Goal: Task Accomplishment & Management: Use online tool/utility

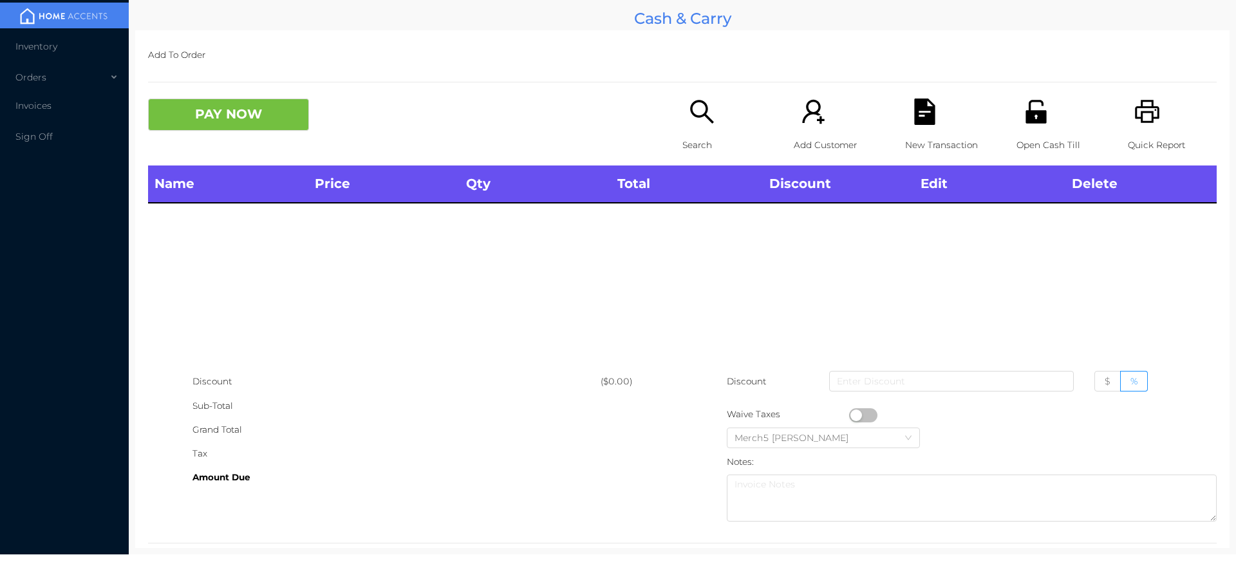
click at [707, 131] on div "Search" at bounding box center [726, 131] width 89 height 67
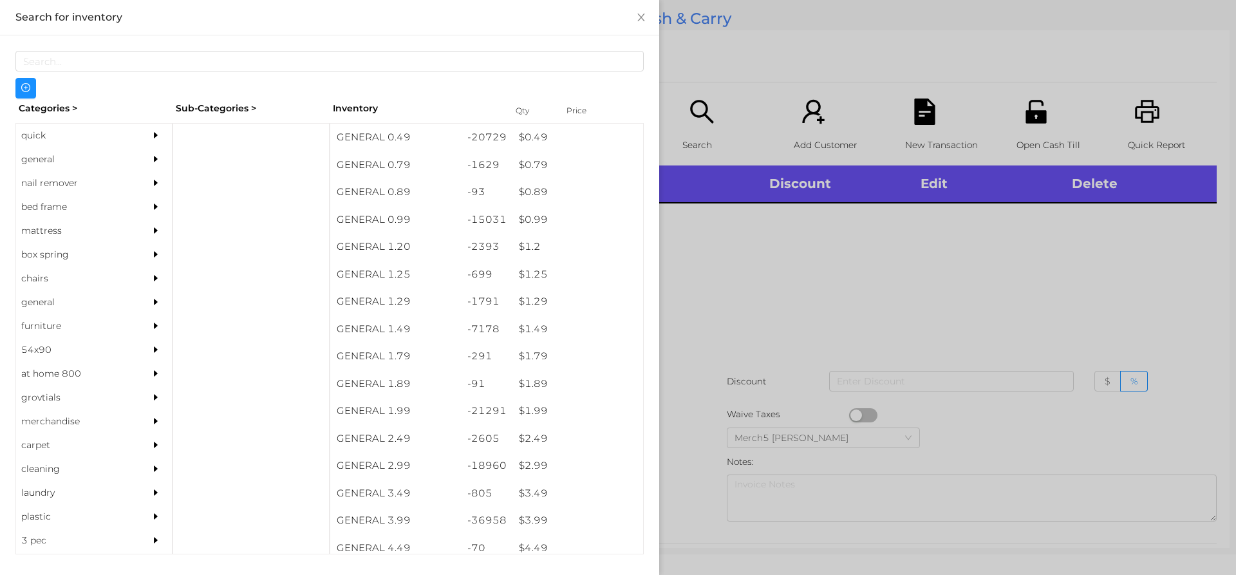
click at [151, 171] on div at bounding box center [159, 183] width 26 height 24
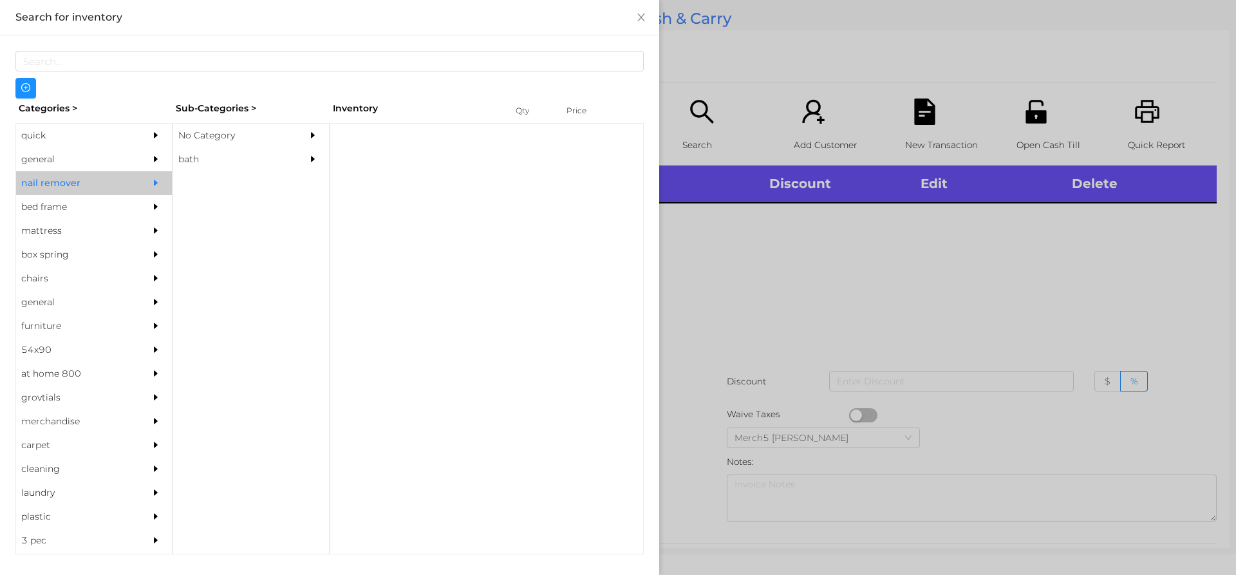
click at [121, 158] on div "general" at bounding box center [74, 159] width 117 height 24
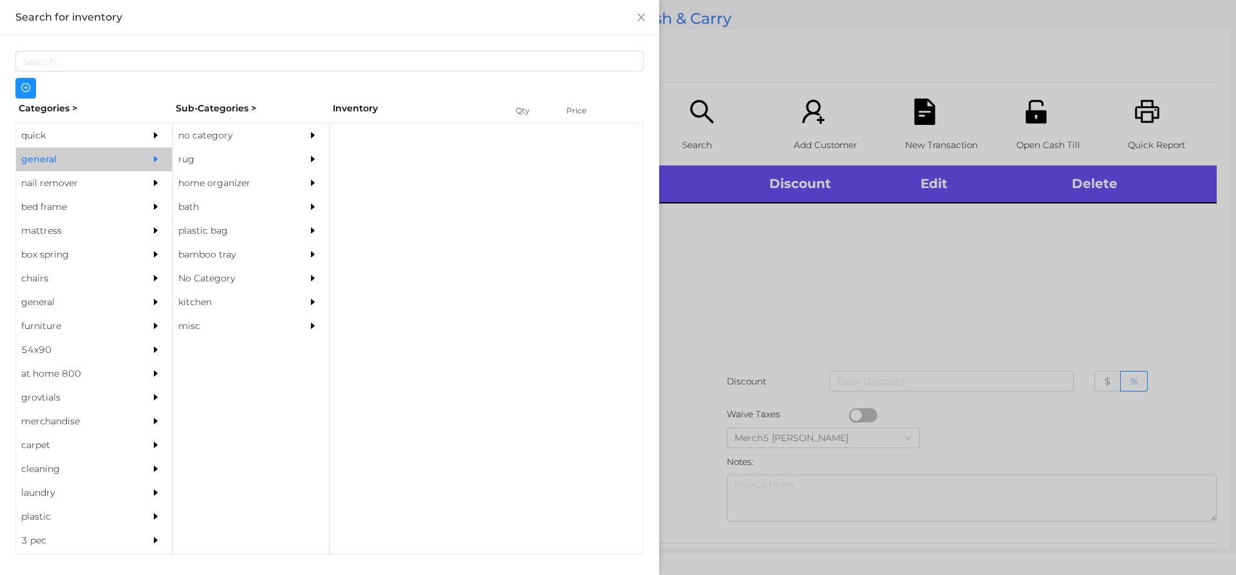
click at [216, 138] on div "no category" at bounding box center [231, 136] width 117 height 24
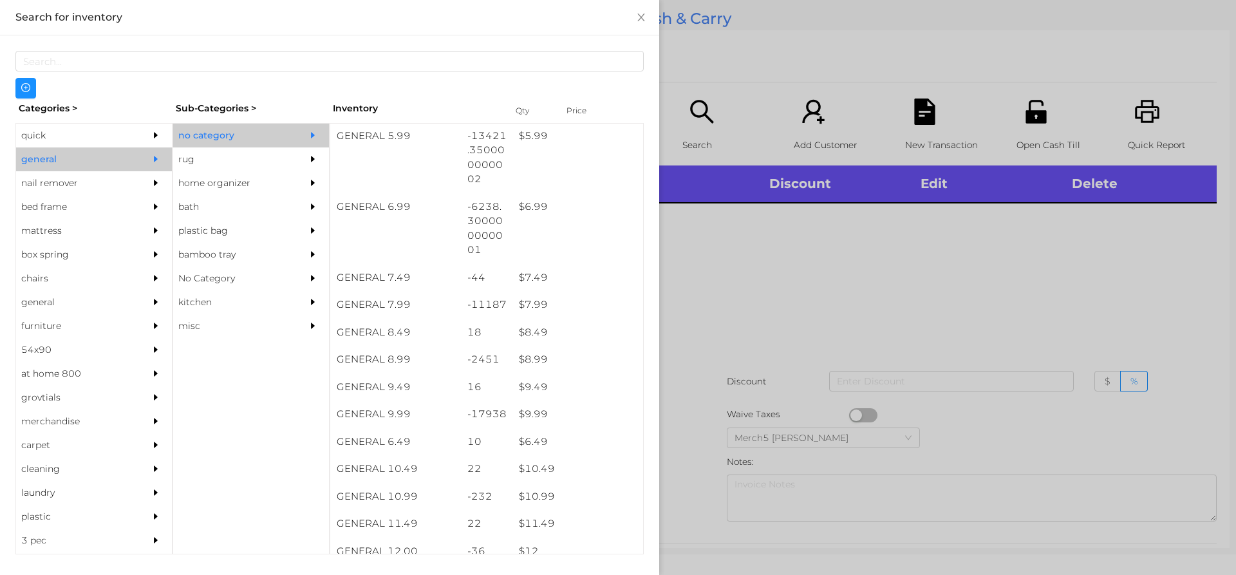
scroll to position [515, 0]
click at [779, 284] on div at bounding box center [618, 287] width 1236 height 575
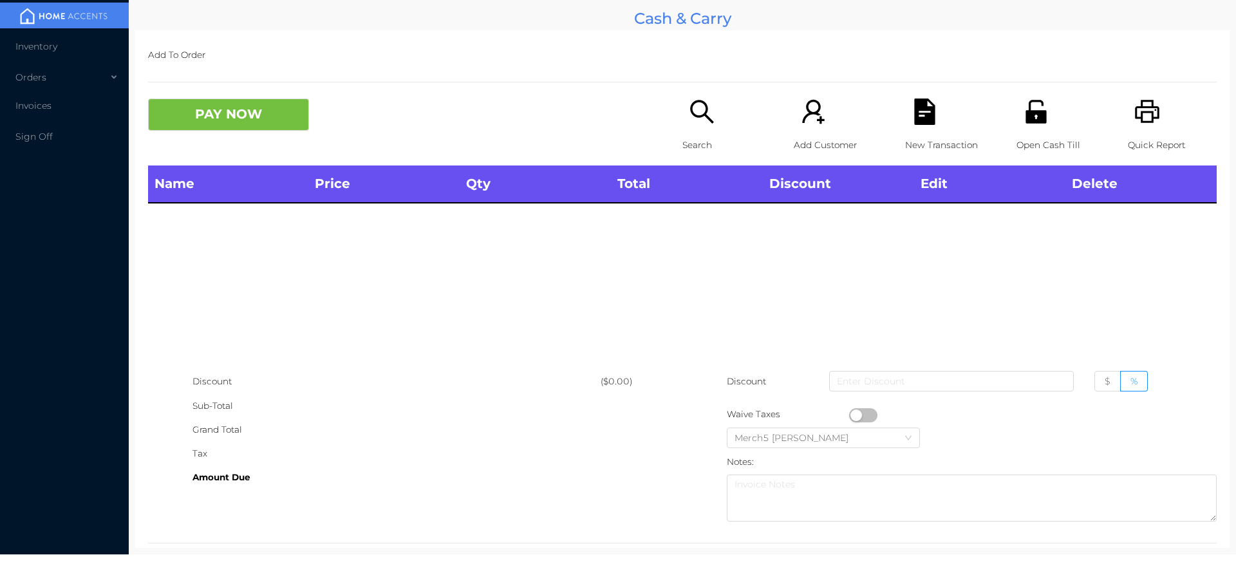
click at [660, 115] on div "PAY NOW" at bounding box center [415, 114] width 534 height 32
click at [705, 138] on p "Search" at bounding box center [726, 145] width 89 height 24
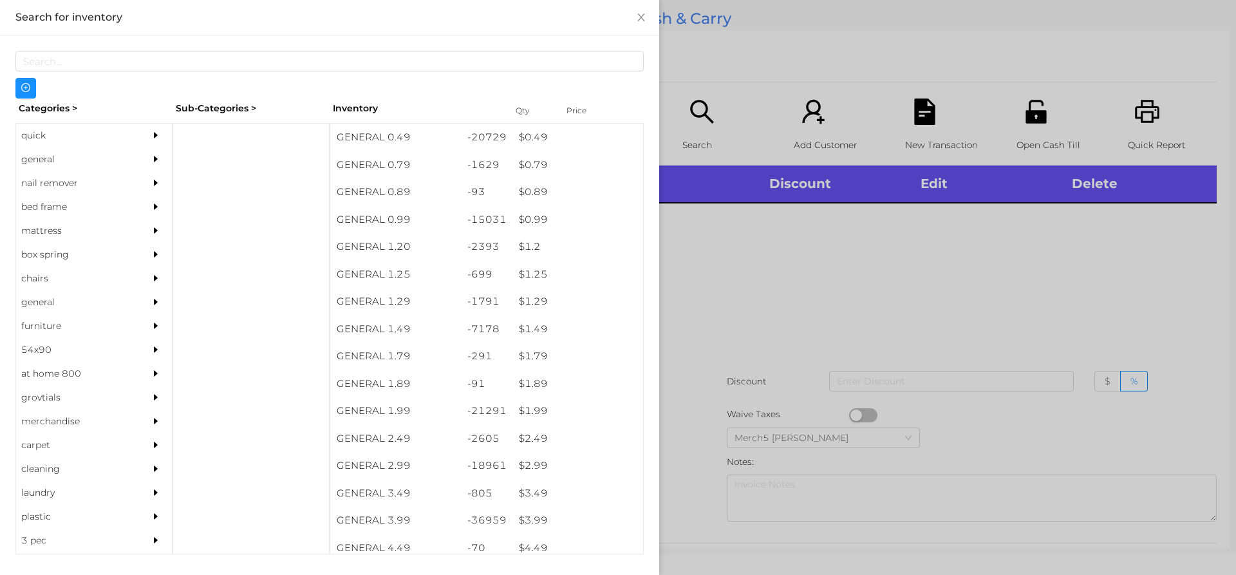
click at [120, 150] on div "general" at bounding box center [74, 159] width 117 height 24
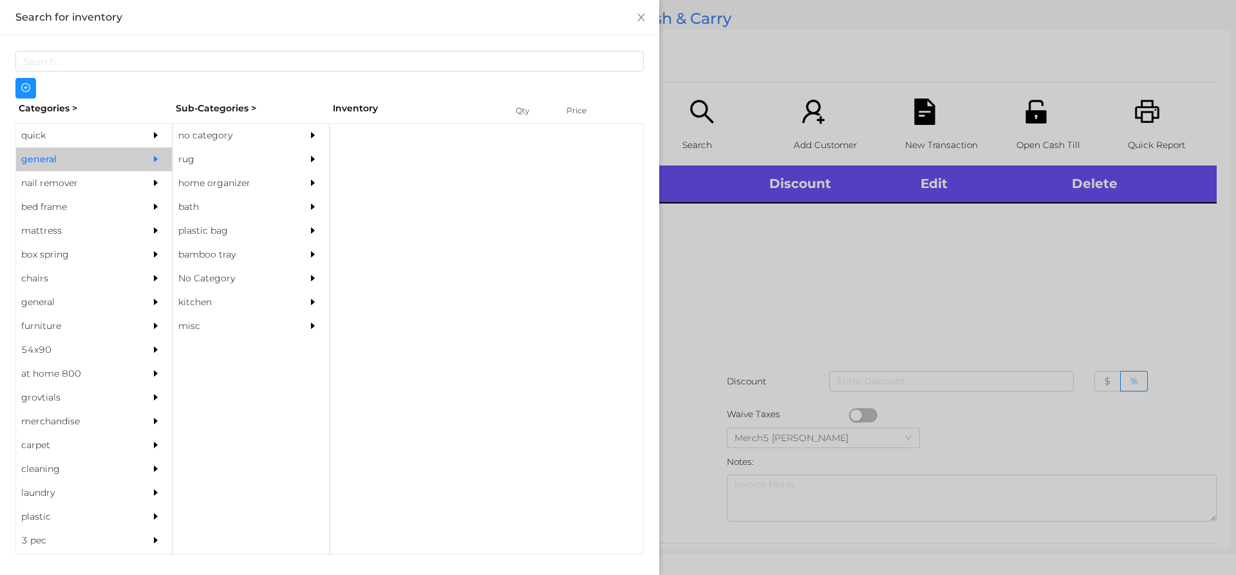
drag, startPoint x: 298, startPoint y: 131, endPoint x: 310, endPoint y: 140, distance: 14.7
click at [302, 133] on div "no category" at bounding box center [251, 136] width 156 height 24
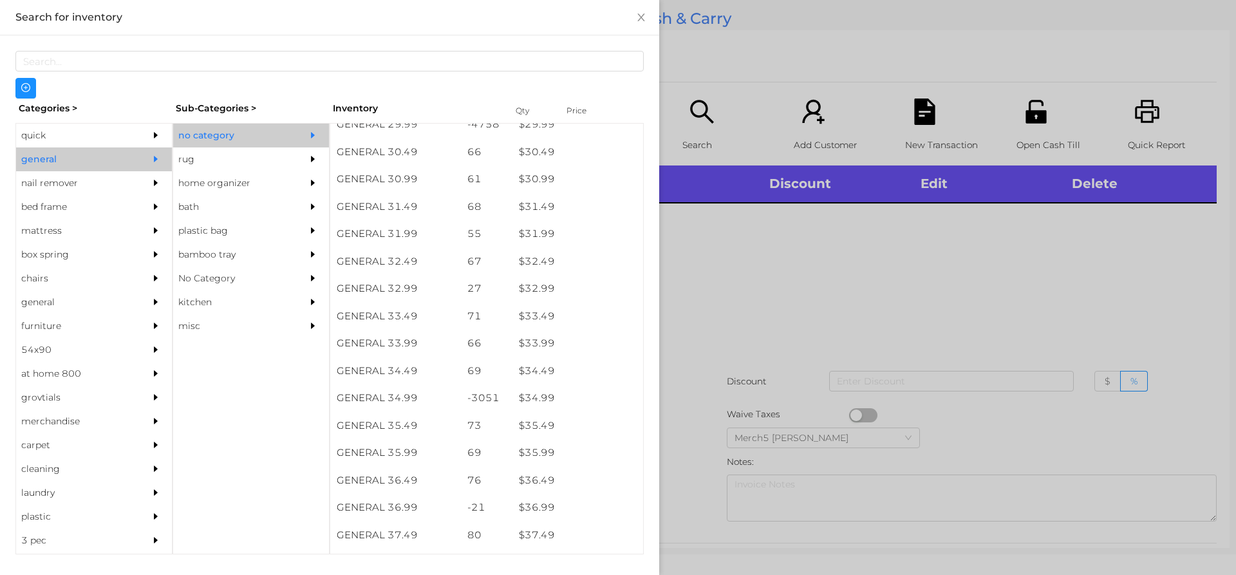
scroll to position [1995, 0]
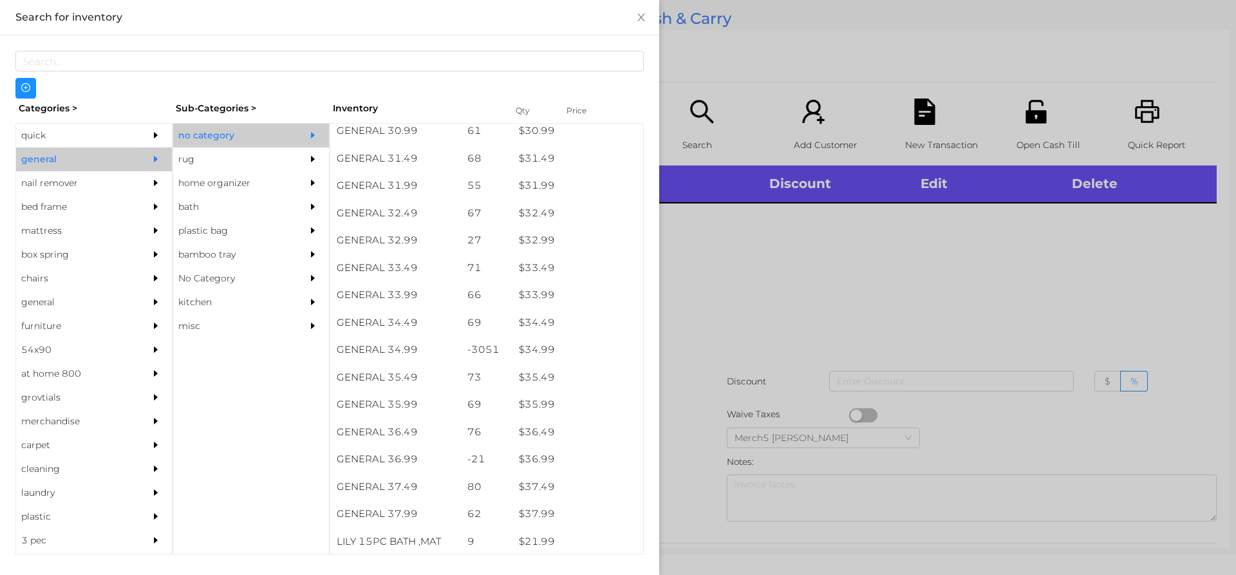
click at [880, 265] on div at bounding box center [618, 287] width 1236 height 575
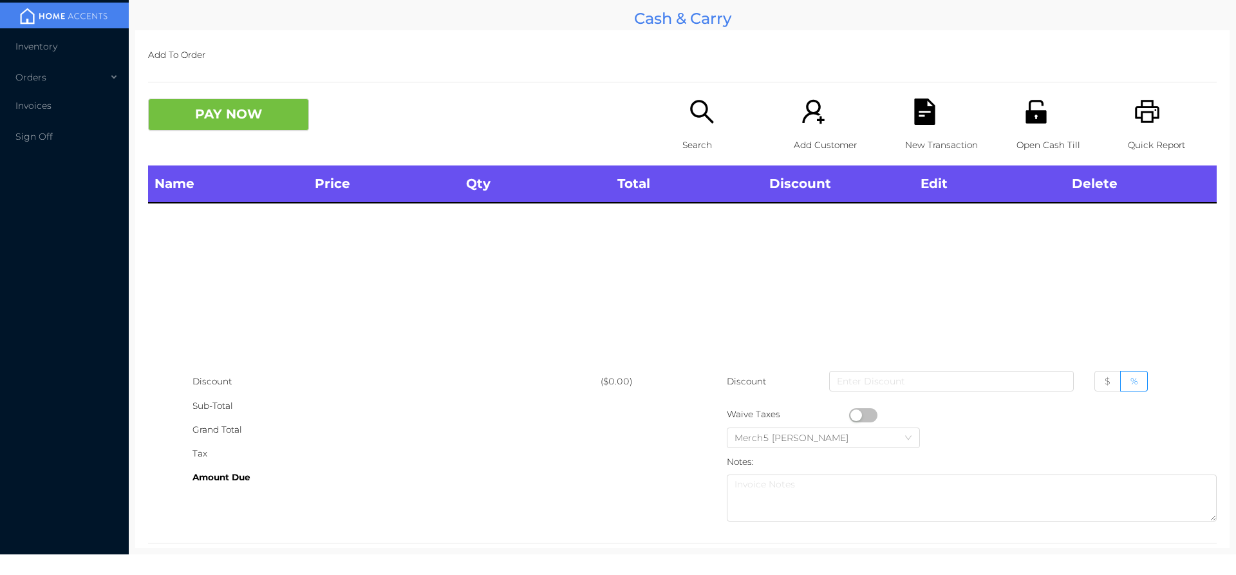
click at [700, 120] on icon "icon: search" at bounding box center [702, 111] width 26 height 26
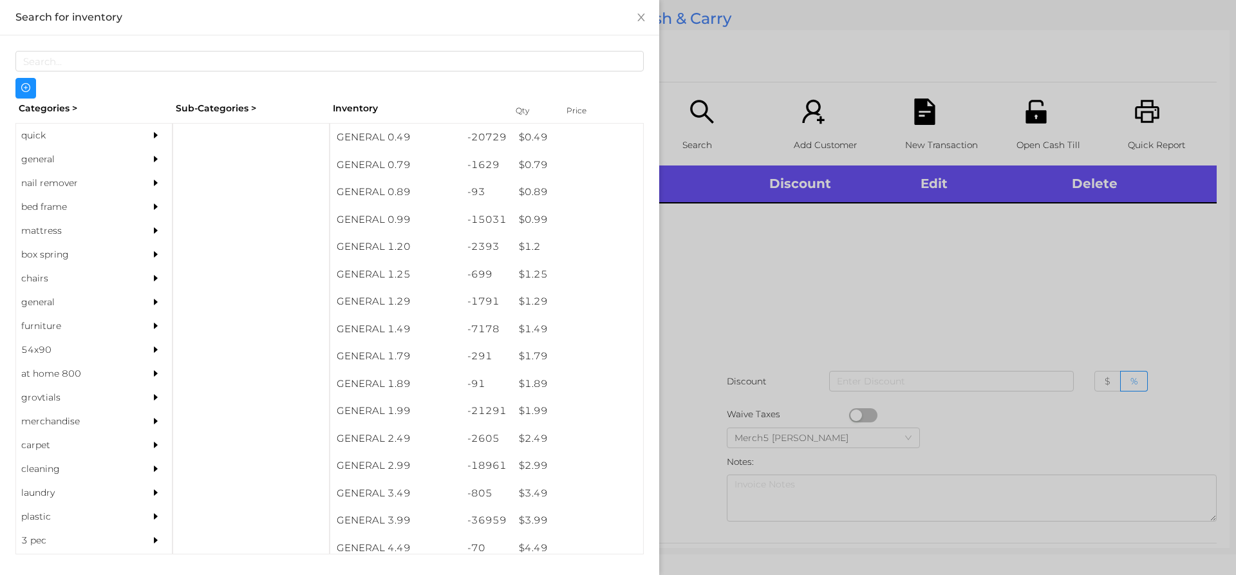
click at [116, 158] on div "general" at bounding box center [74, 159] width 117 height 24
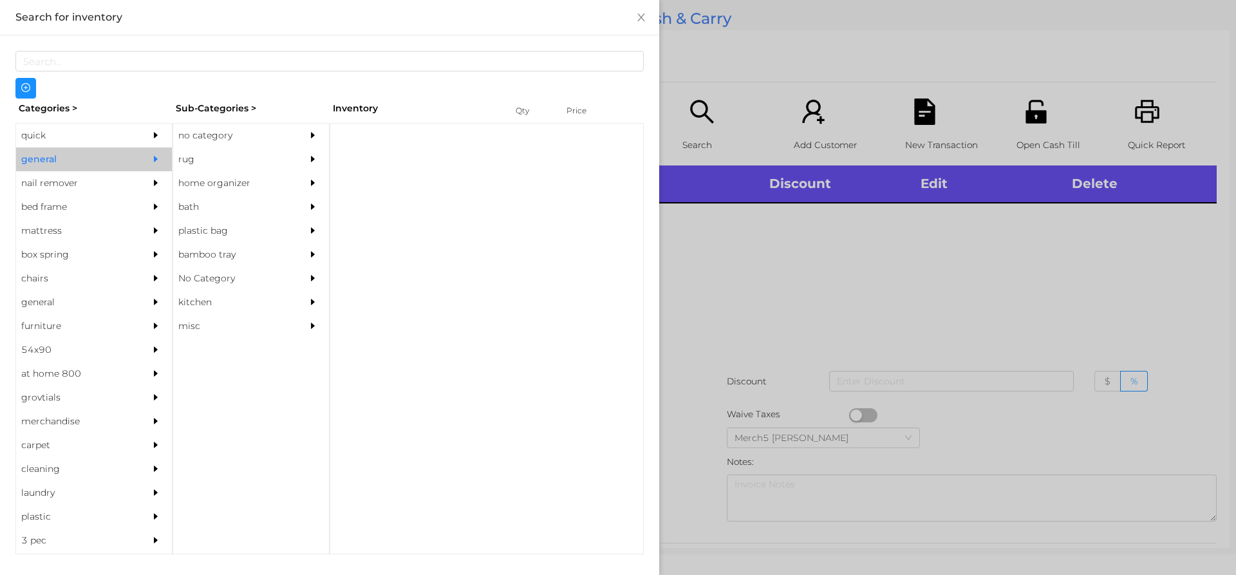
click at [315, 135] on icon "icon: caret-right" at bounding box center [312, 135] width 9 height 9
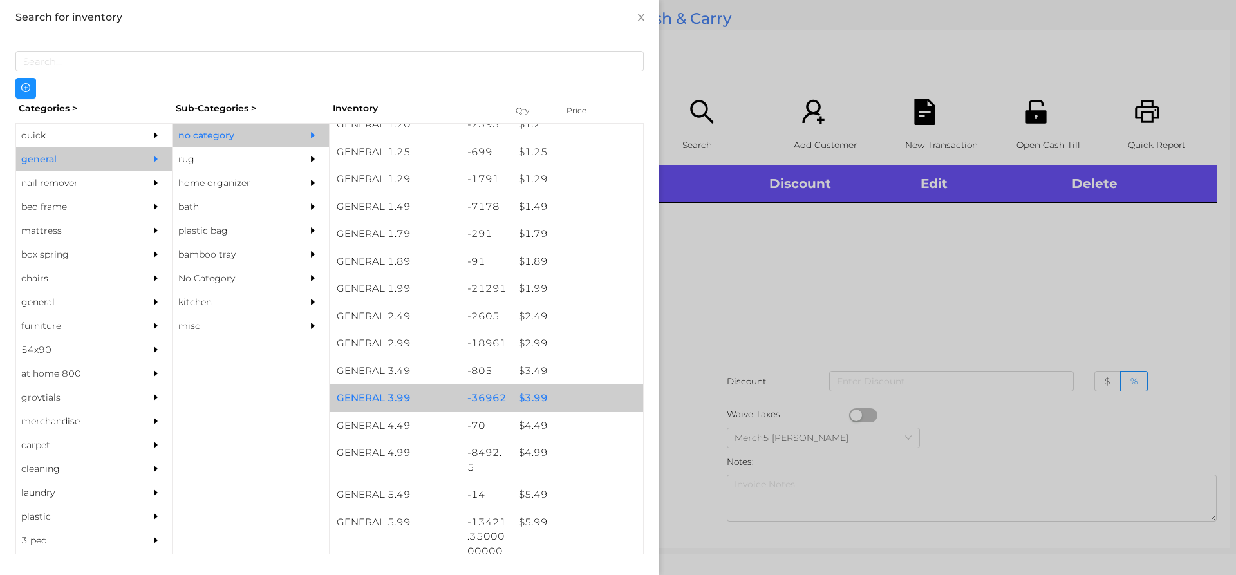
scroll to position [193, 0]
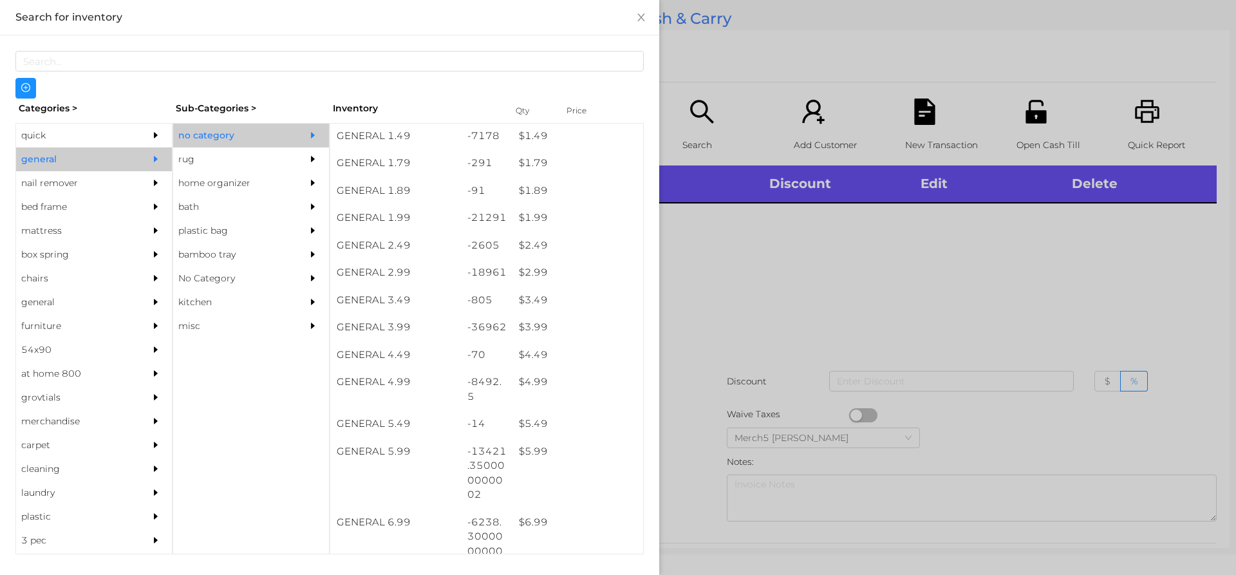
click at [691, 300] on div at bounding box center [618, 287] width 1236 height 575
